Goal: Use online tool/utility

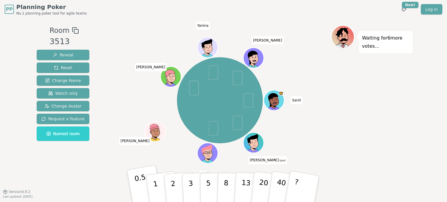
click at [141, 185] on p "0.5" at bounding box center [142, 189] width 16 height 33
click at [156, 188] on p "1" at bounding box center [156, 190] width 9 height 32
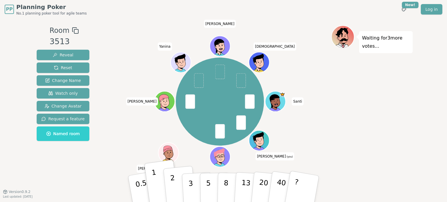
click at [172, 180] on p "2" at bounding box center [174, 190] width 8 height 32
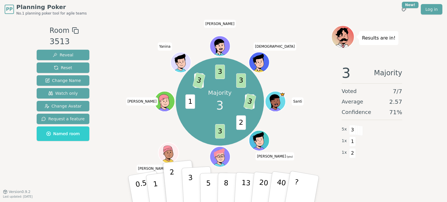
click at [187, 186] on button "3" at bounding box center [198, 188] width 32 height 45
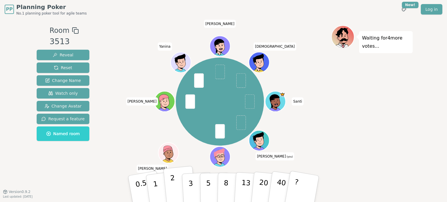
click at [169, 183] on button "2" at bounding box center [179, 189] width 33 height 46
click at [192, 187] on button "3" at bounding box center [198, 188] width 32 height 45
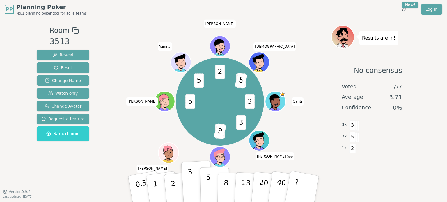
click at [208, 186] on p "5" at bounding box center [208, 188] width 5 height 31
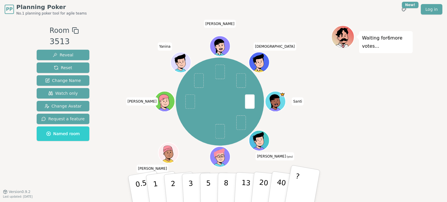
click at [306, 189] on button "?" at bounding box center [302, 189] width 36 height 48
